Goal: Register for event/course

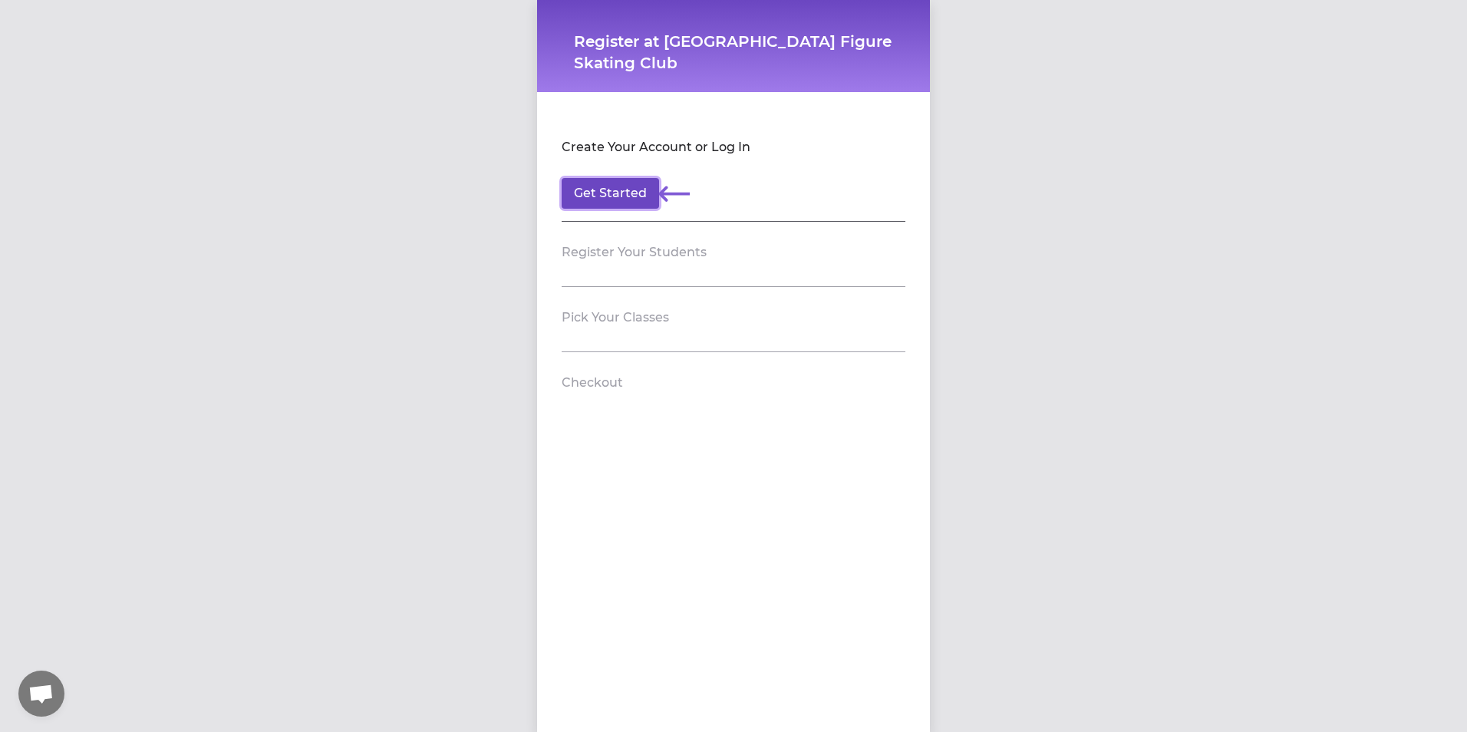
click at [612, 190] on button "Get Started" at bounding box center [610, 193] width 97 height 31
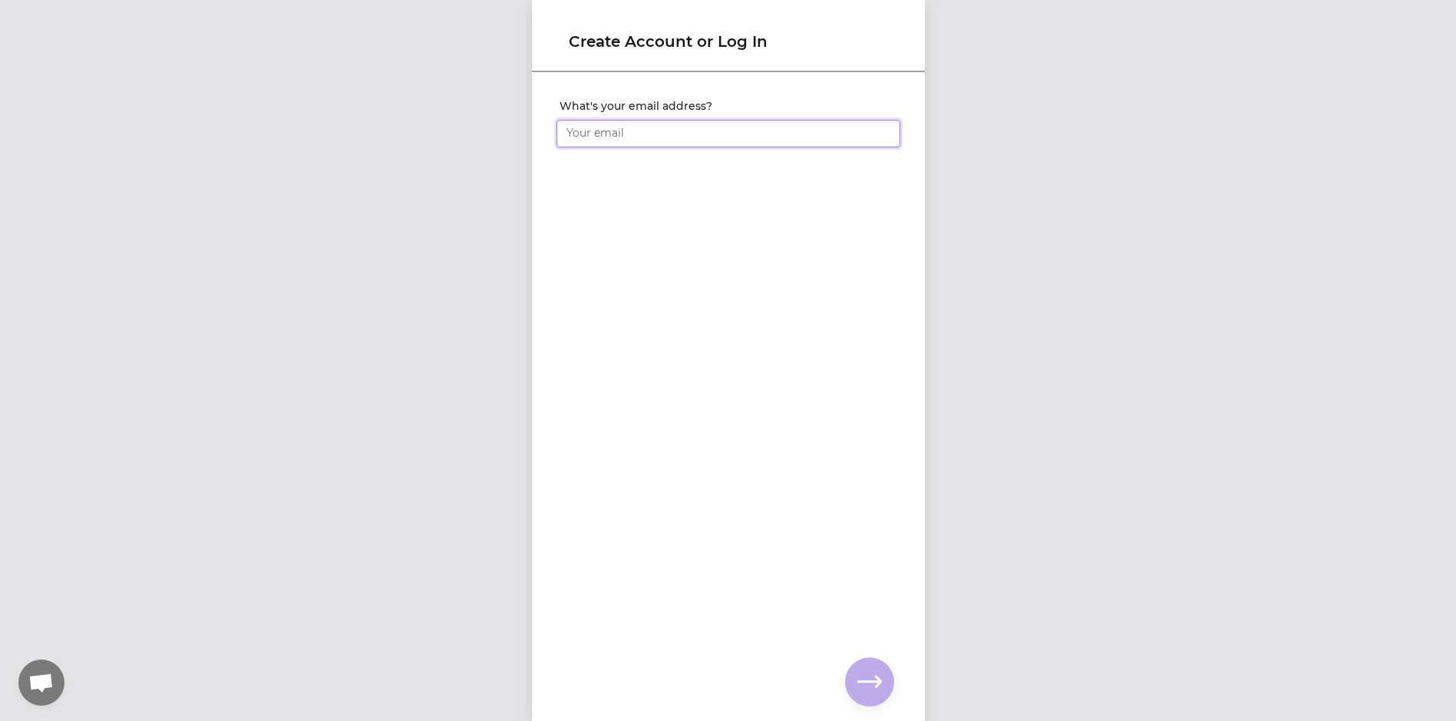
click at [611, 137] on input "What's your email address?" at bounding box center [728, 134] width 344 height 28
type input "[EMAIL_ADDRESS][DOMAIN_NAME]"
click at [777, 410] on div "What's your email address? [EMAIL_ADDRESS][DOMAIN_NAME] You already have an acc…" at bounding box center [728, 371] width 393 height 595
click at [668, 302] on div "What's your email address? [EMAIL_ADDRESS][DOMAIN_NAME] You already have an acc…" at bounding box center [728, 371] width 393 height 595
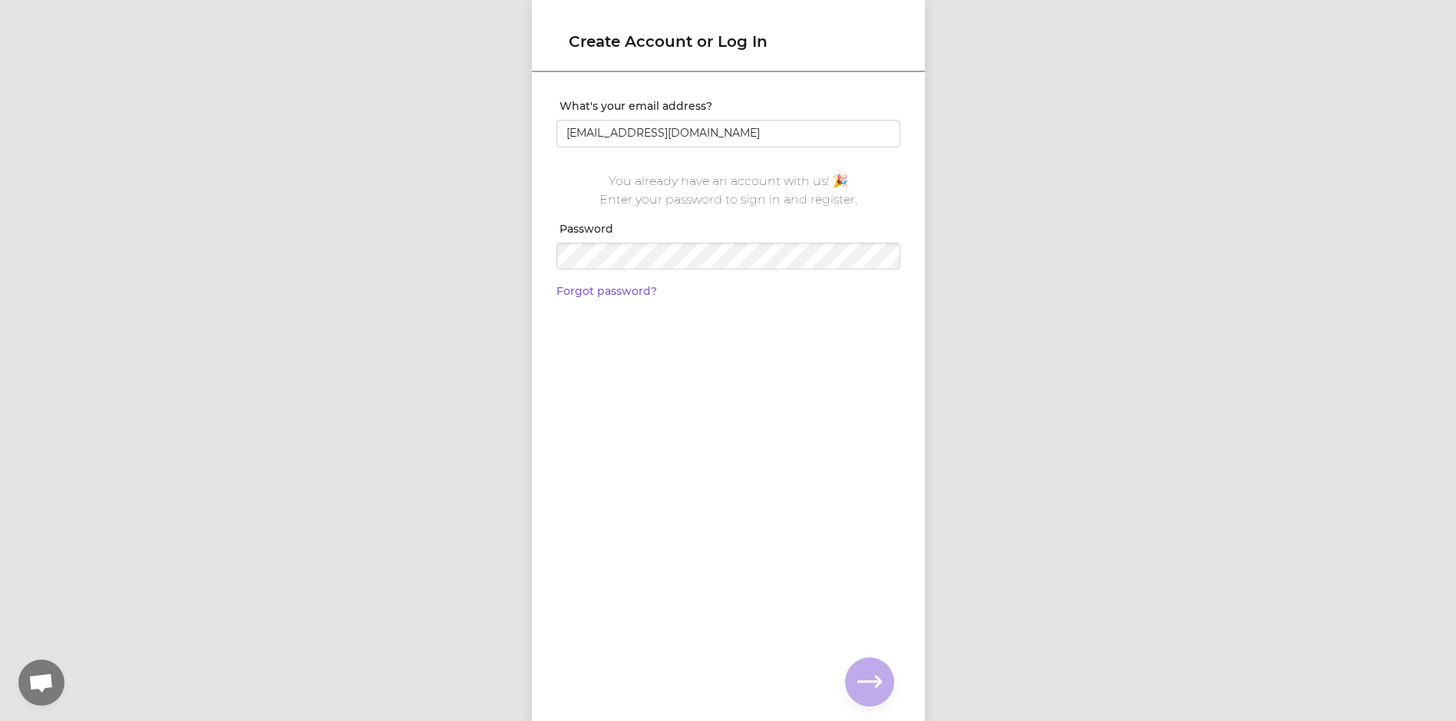
click at [767, 539] on div "What's your email address? [EMAIL_ADDRESS][DOMAIN_NAME] You already have an acc…" at bounding box center [728, 371] width 393 height 595
click at [625, 321] on div "What's your email address? [EMAIL_ADDRESS][DOMAIN_NAME] You already have an acc…" at bounding box center [728, 371] width 393 height 595
click at [876, 676] on icon "button" at bounding box center [869, 681] width 25 height 12
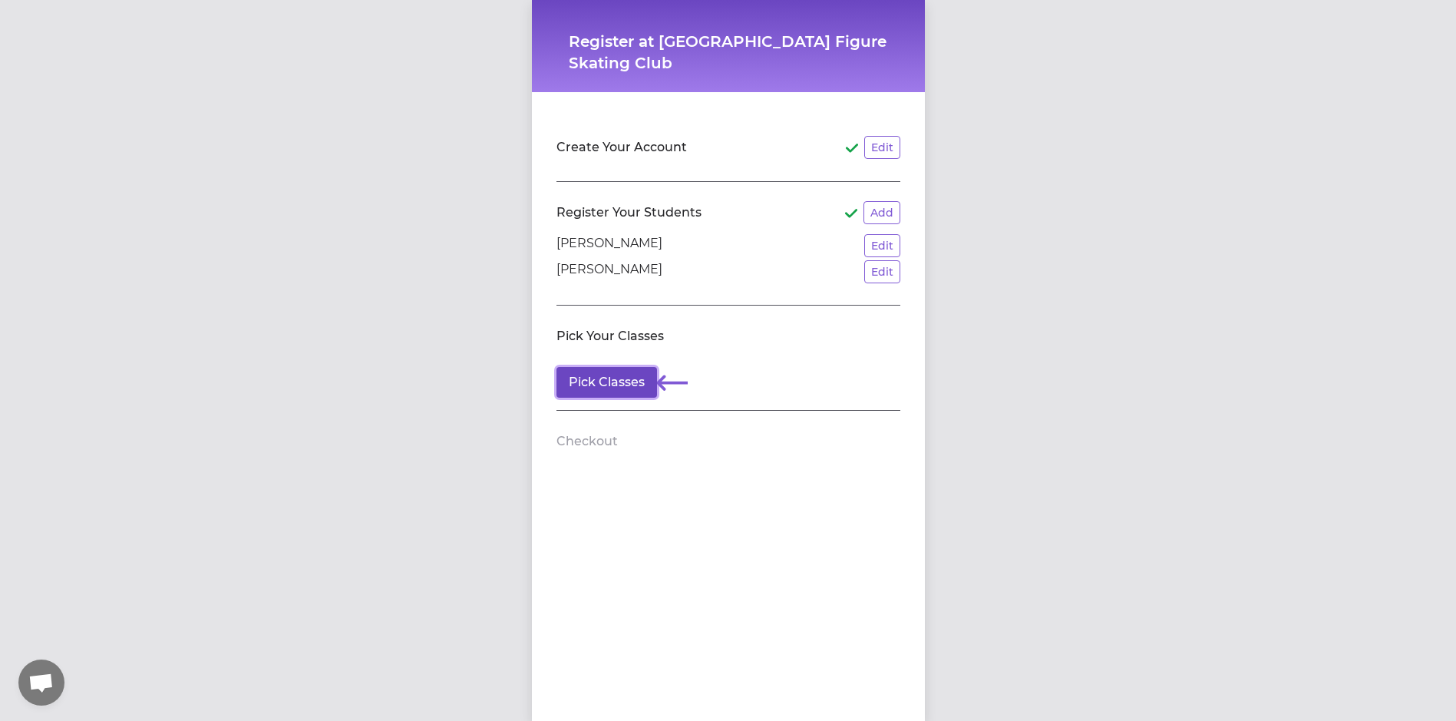
click at [582, 383] on button "Pick Classes" at bounding box center [606, 382] width 101 height 31
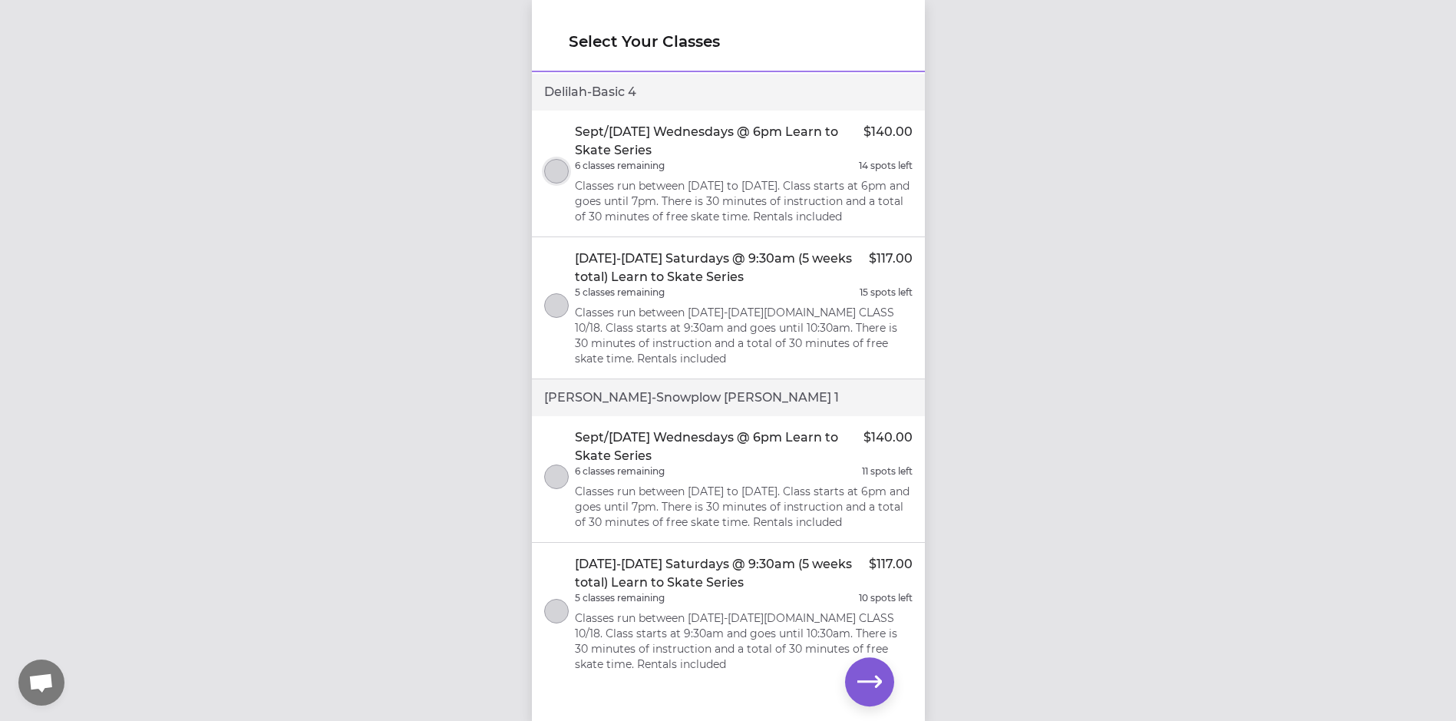
click at [558, 177] on button "select class" at bounding box center [556, 171] width 25 height 25
click at [865, 678] on icon "button" at bounding box center [869, 681] width 25 height 25
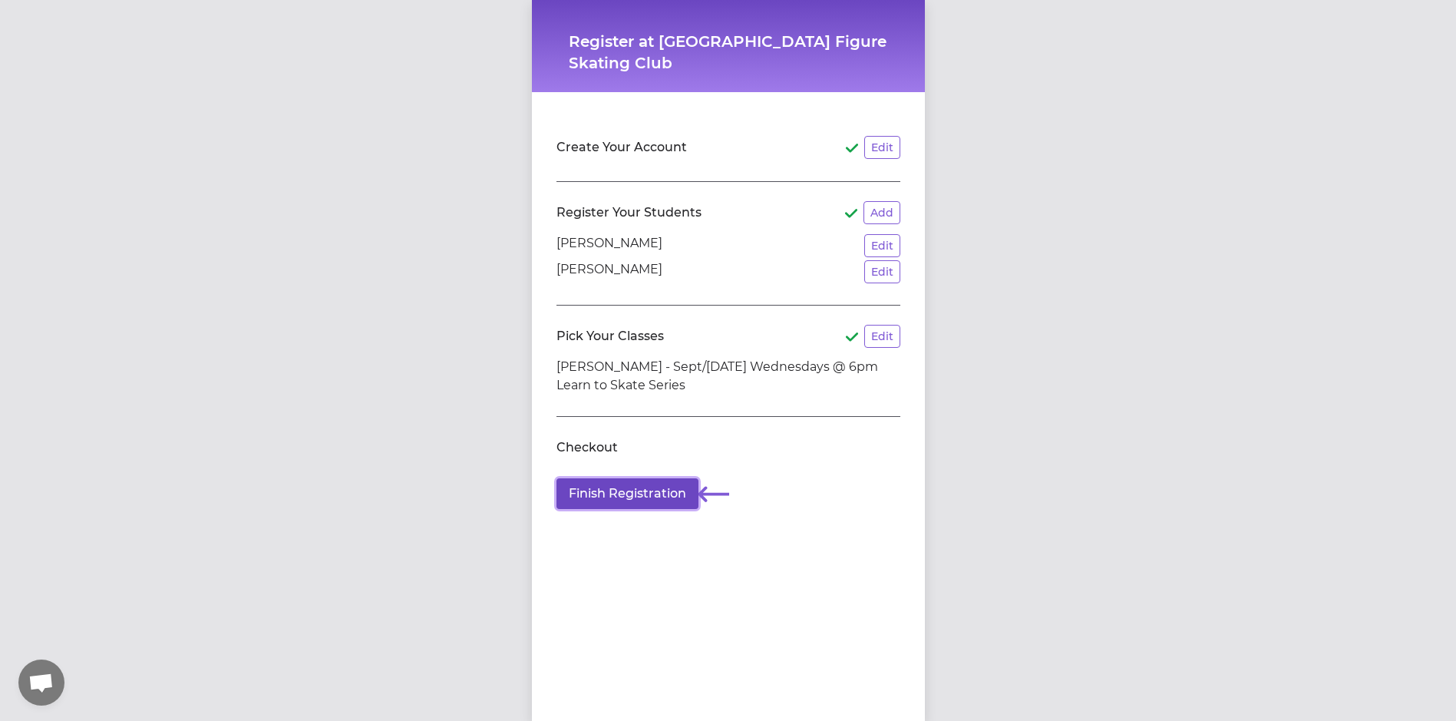
click at [608, 494] on button "Finish Registration" at bounding box center [627, 493] width 142 height 31
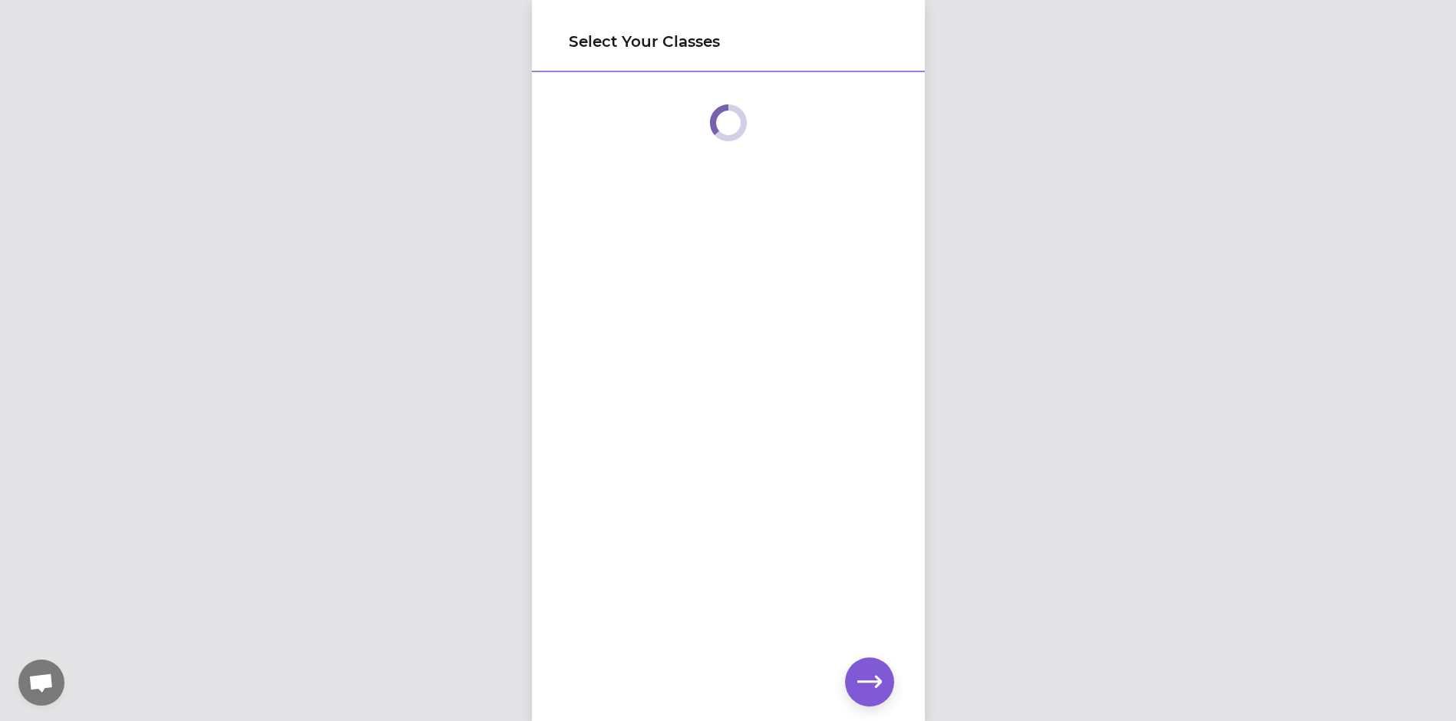
scroll to position [12, 0]
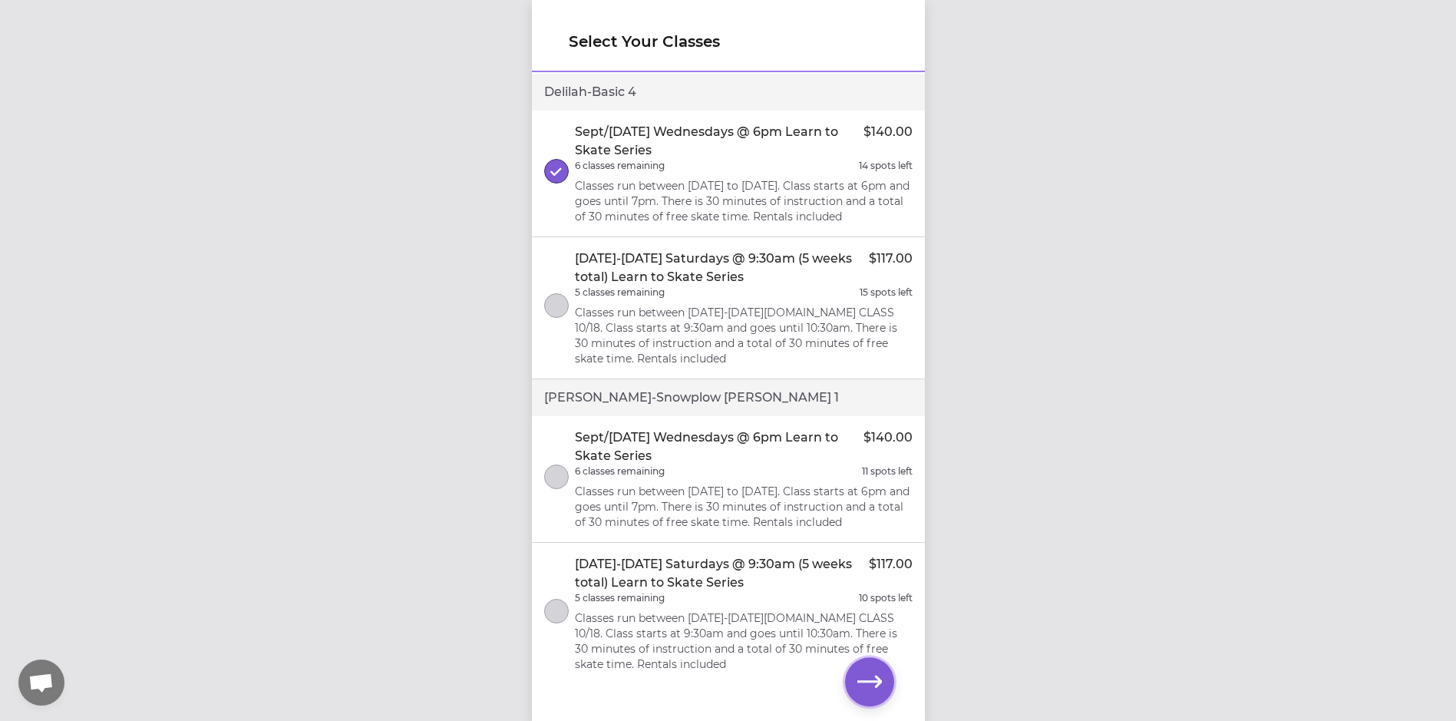
click at [871, 679] on icon "button" at bounding box center [869, 681] width 25 height 25
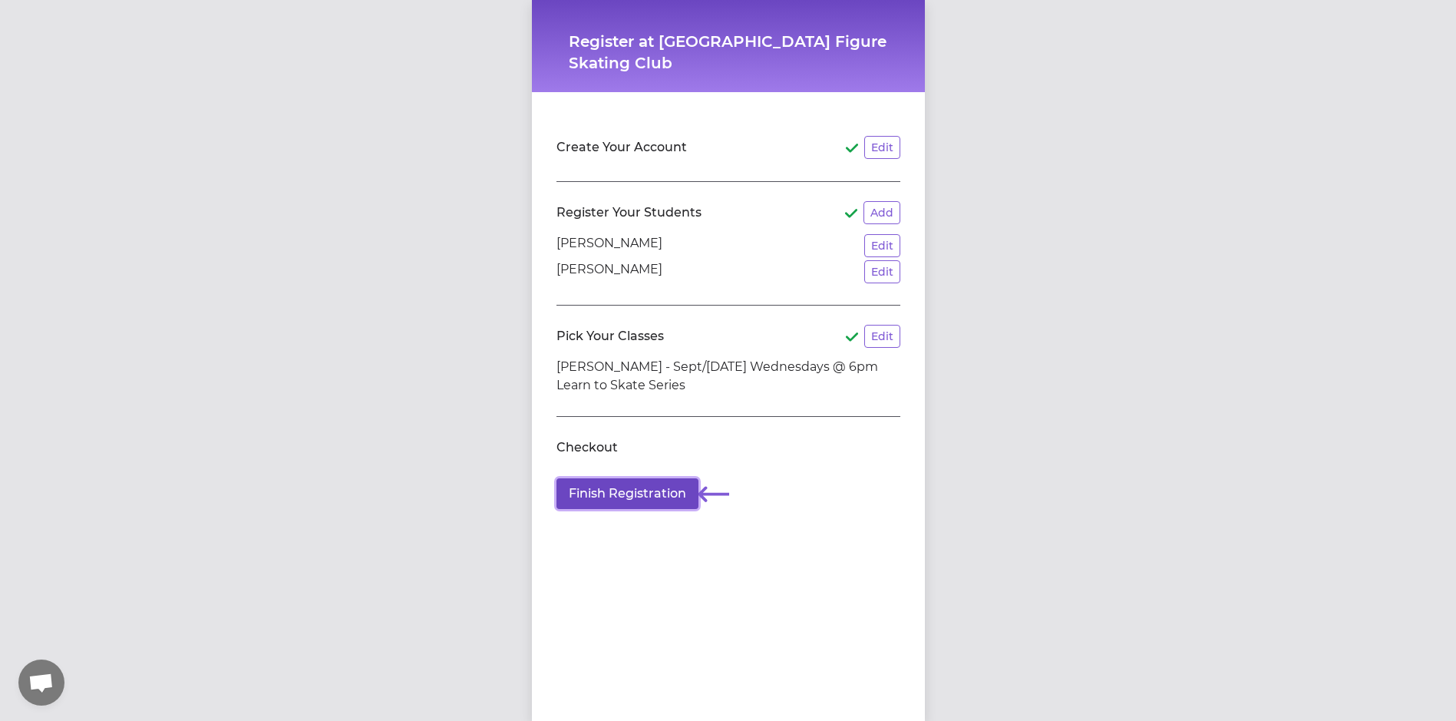
click at [626, 488] on button "Finish Registration" at bounding box center [627, 493] width 142 height 31
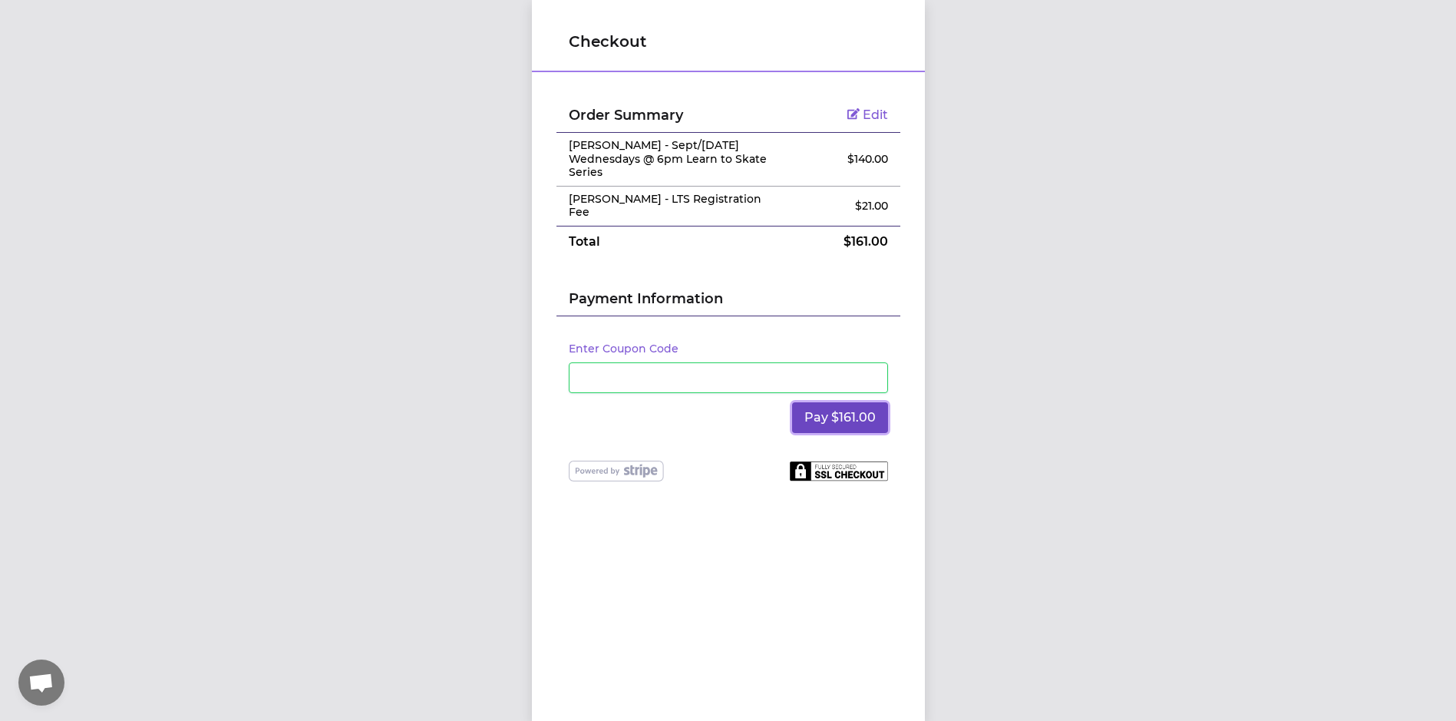
drag, startPoint x: 817, startPoint y: 411, endPoint x: 848, endPoint y: 420, distance: 32.0
click at [817, 411] on button "Pay $161.00" at bounding box center [840, 417] width 96 height 31
